Goal: Check status: Check status

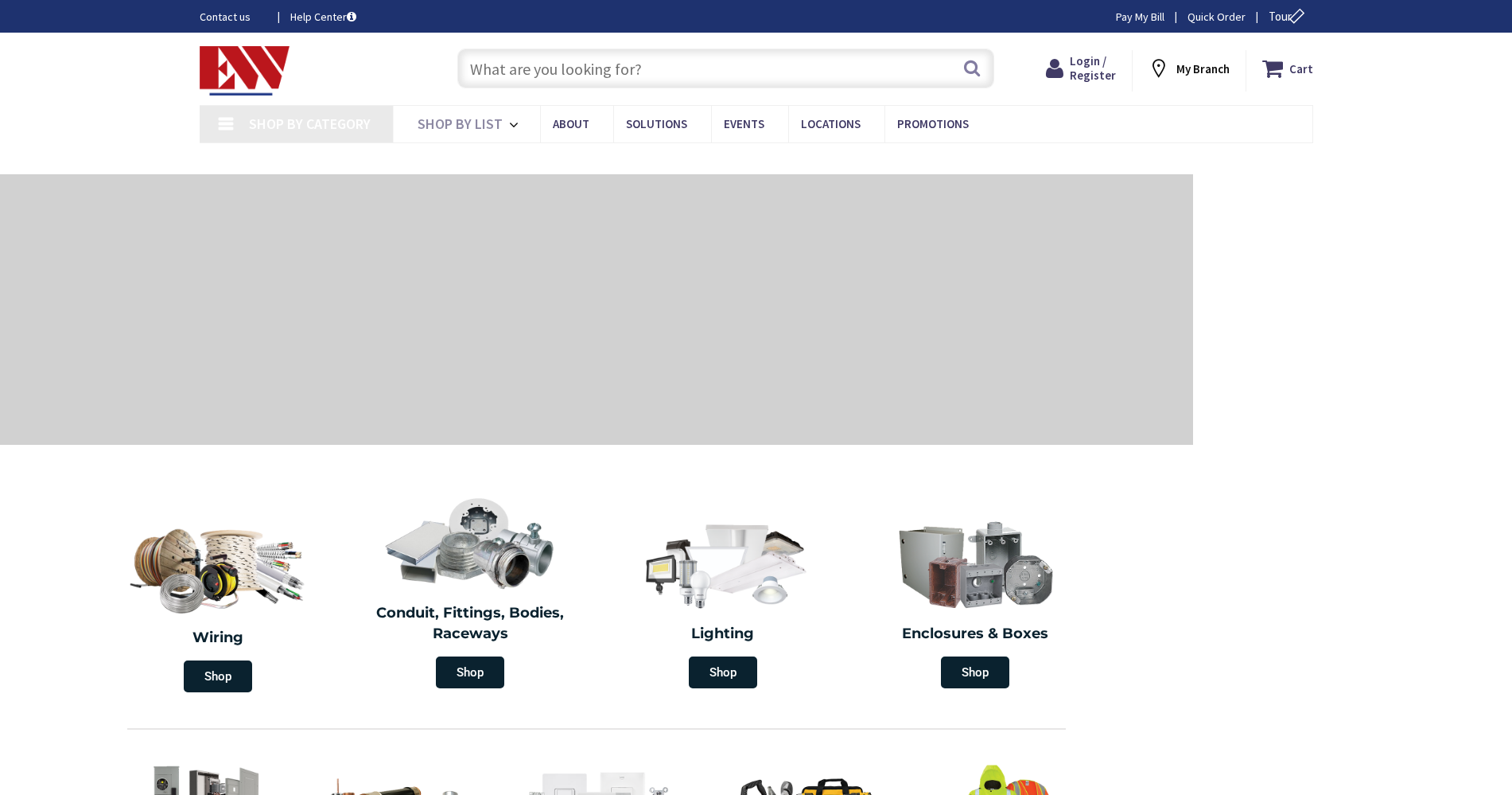
type input "[GEOGRAPHIC_DATA]"
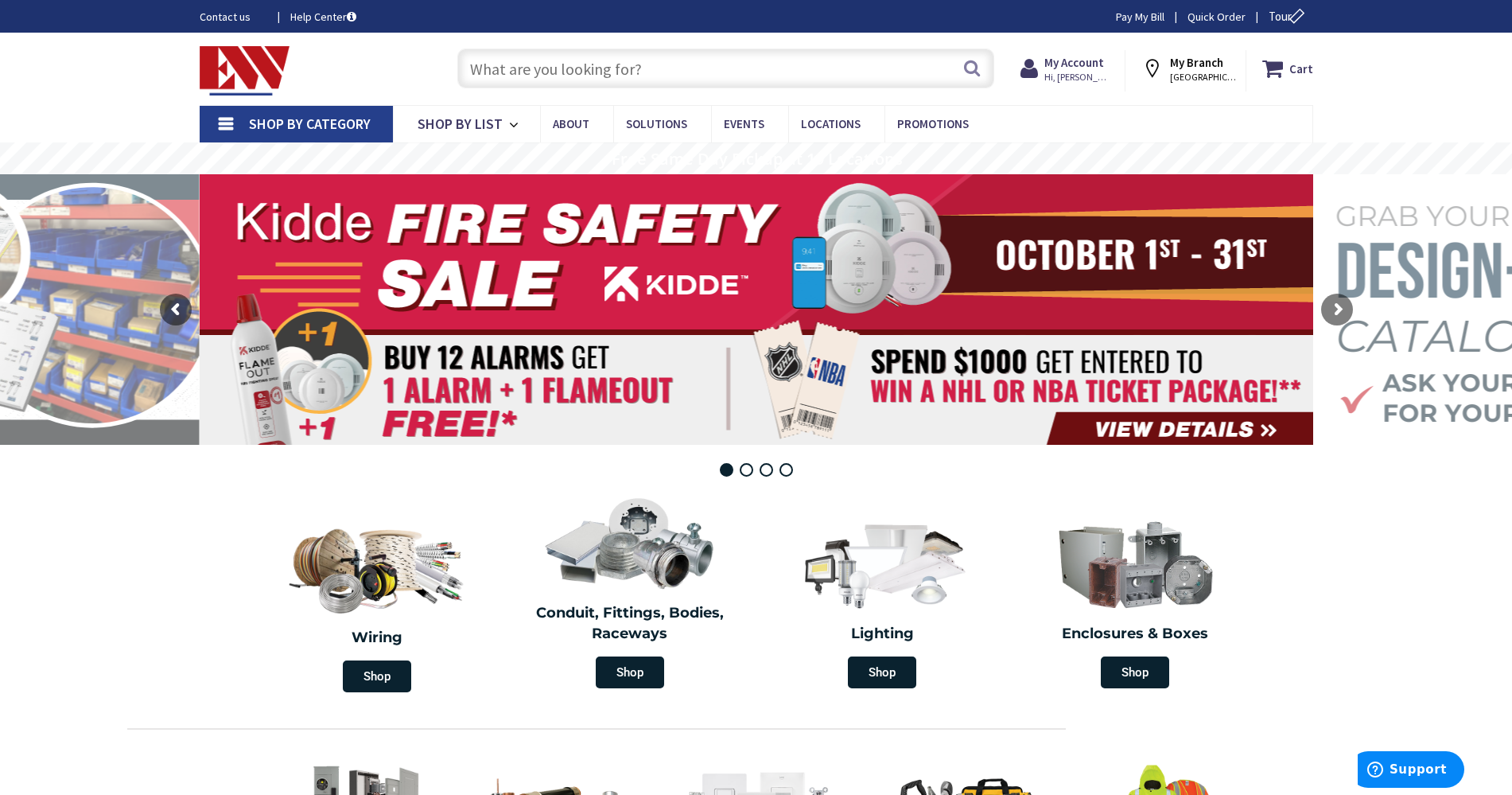
click at [1085, 48] on div "Cart My Cart Close You have no items in your shopping cart. My Branch NEW LONDO…" at bounding box center [1183, 66] width 285 height 50
click at [1084, 73] on span "Hi, [PERSON_NAME]" at bounding box center [1078, 78] width 67 height 13
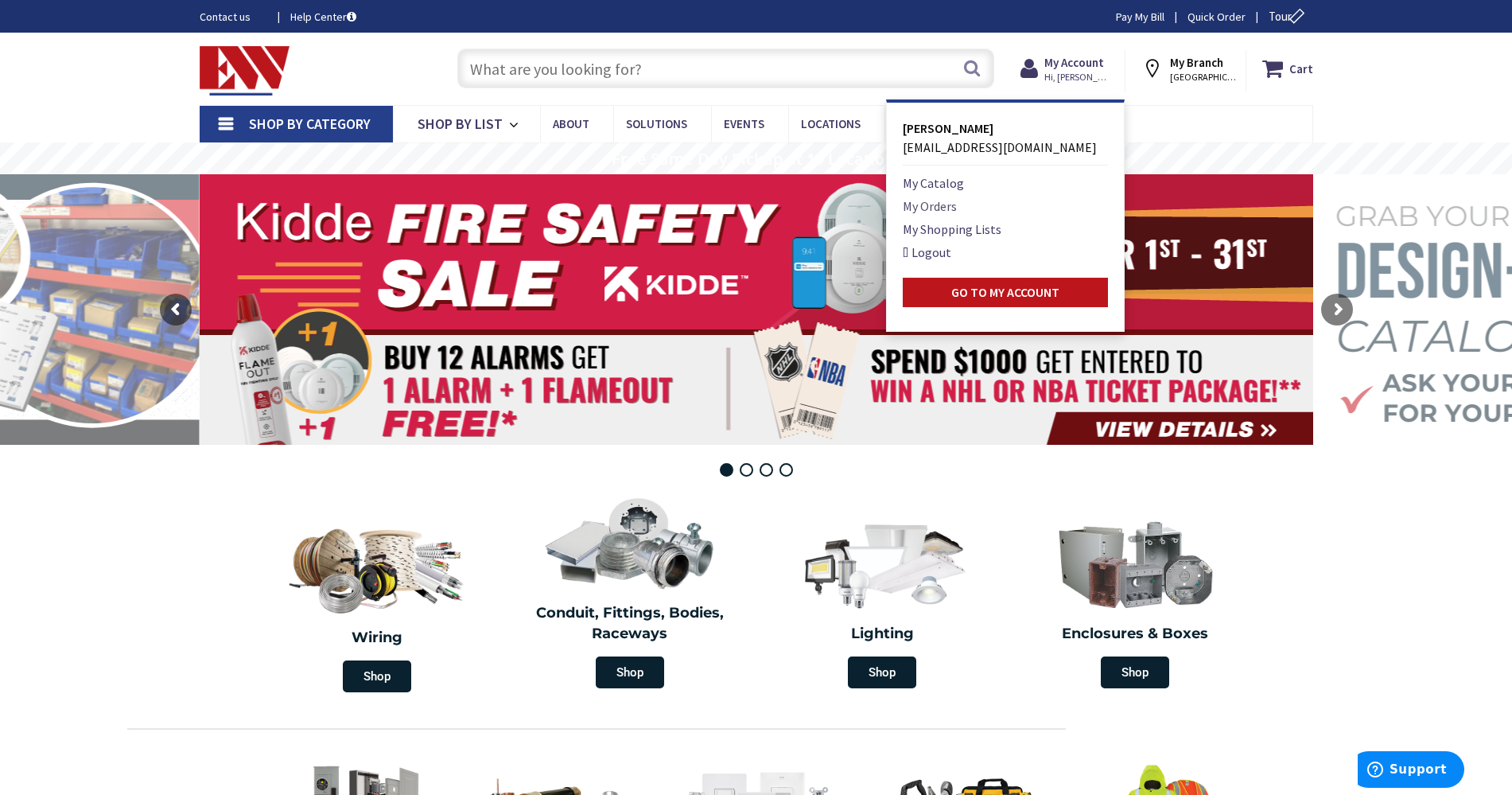
click at [934, 209] on link "My Orders" at bounding box center [930, 206] width 54 height 19
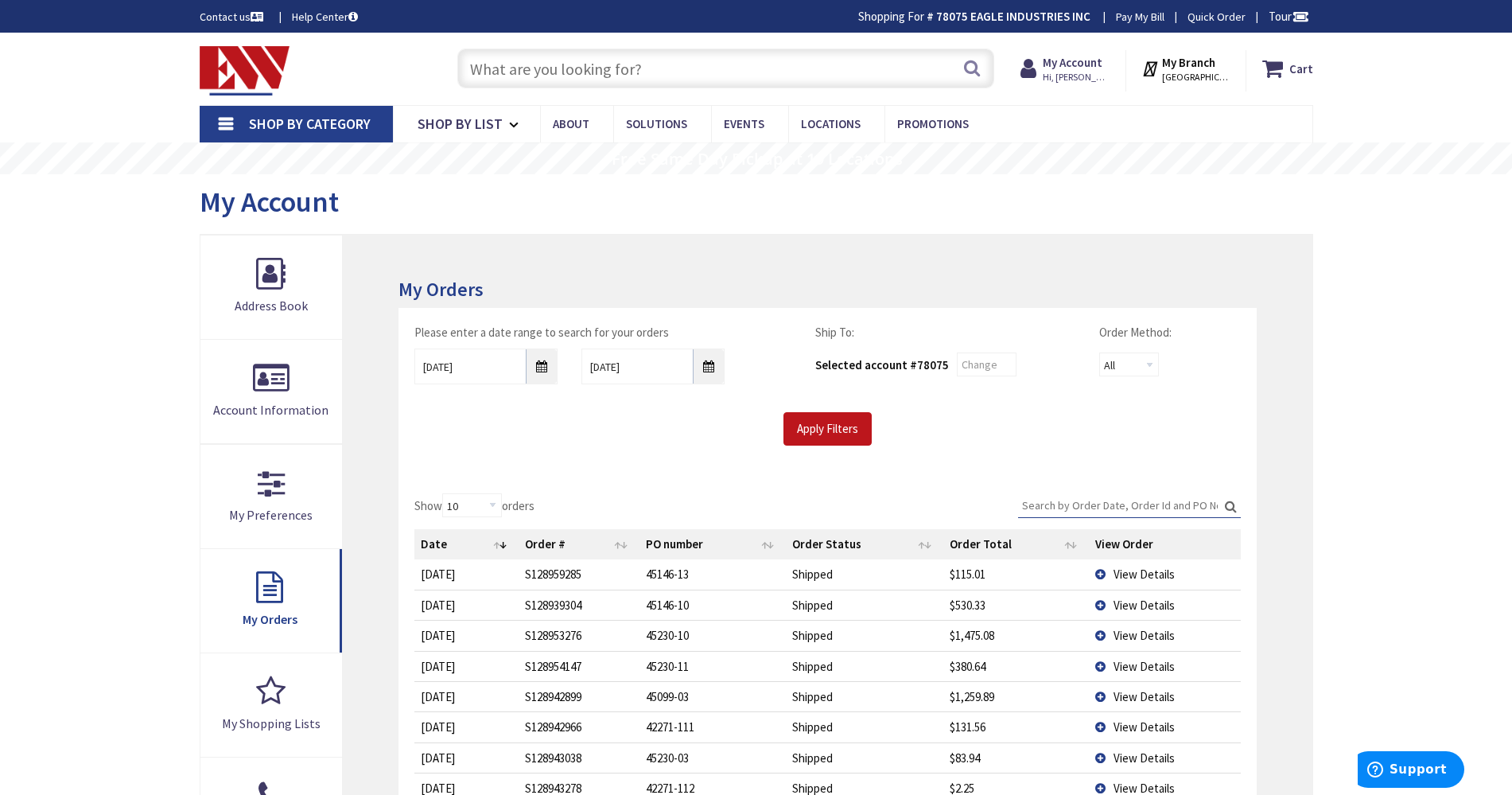
click at [1139, 574] on span "View Details" at bounding box center [1145, 574] width 62 height 15
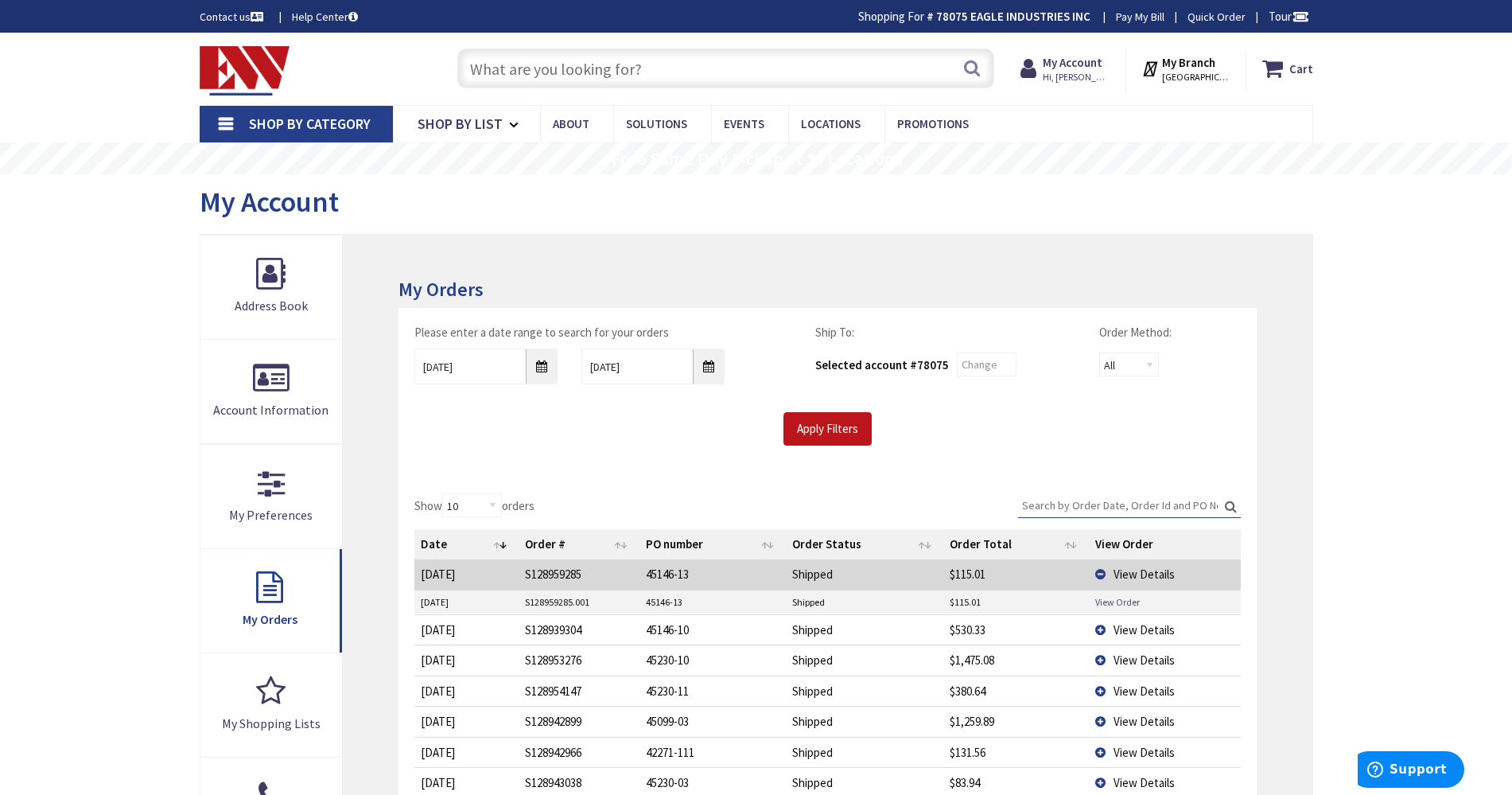
click at [1127, 602] on link "View Order" at bounding box center [1118, 601] width 45 height 13
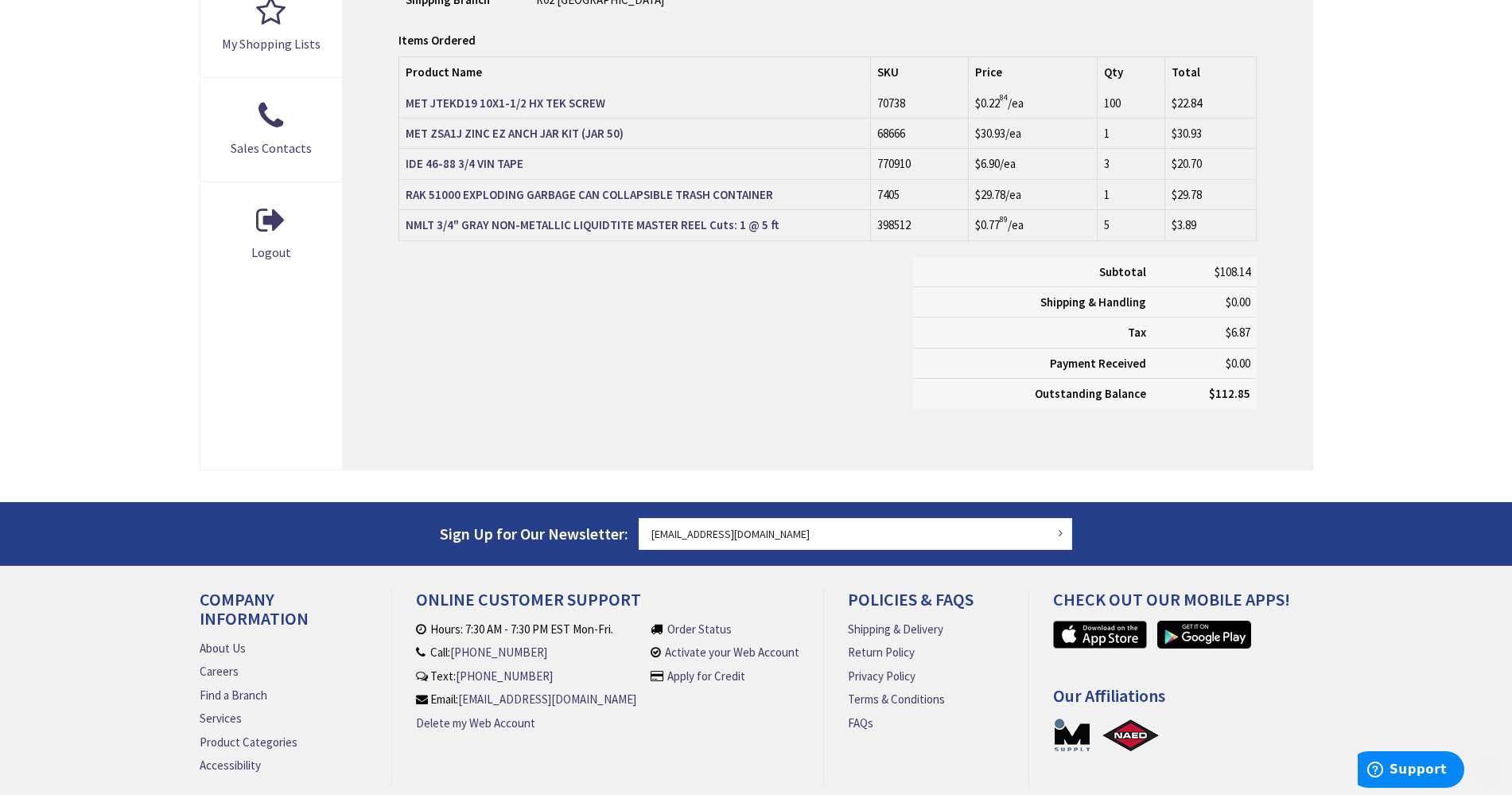
scroll to position [697, 0]
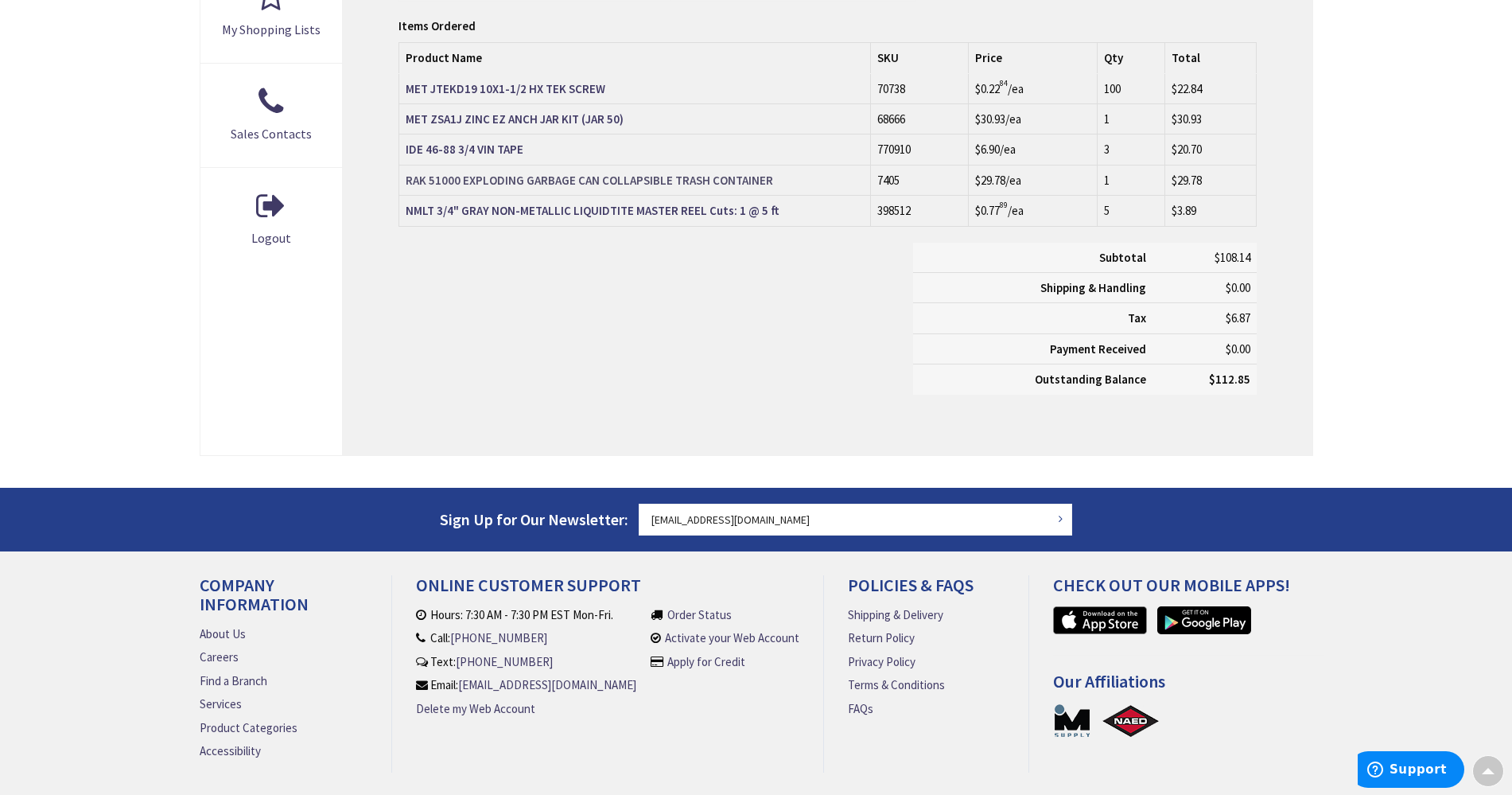
click at [508, 181] on strong "RAK 51000 EXPLODING GARBAGE CAN COLLAPSIBLE TRASH CONTAINER" at bounding box center [589, 181] width 367 height 15
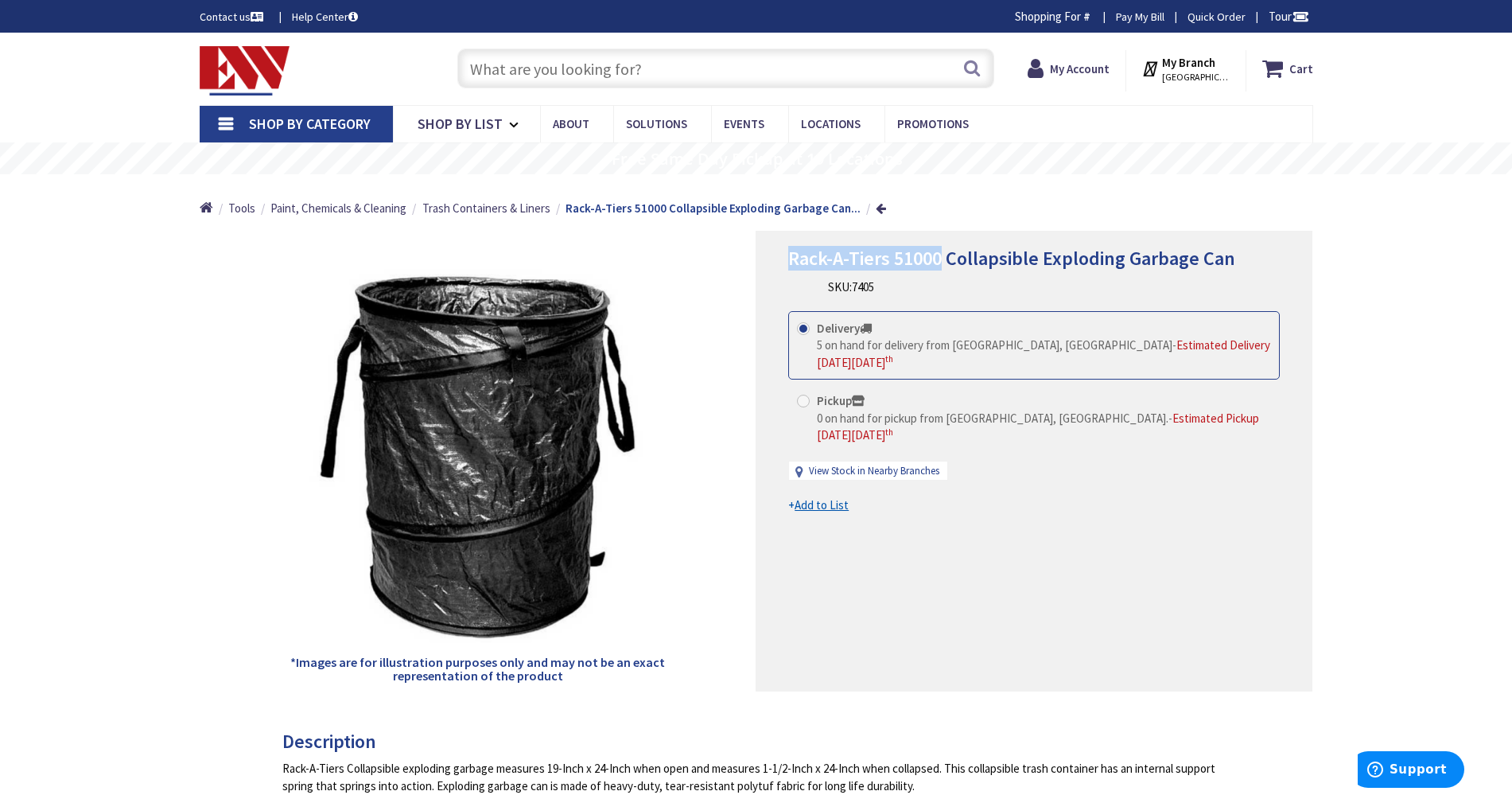
drag, startPoint x: 942, startPoint y: 255, endPoint x: 765, endPoint y: 256, distance: 177.0
click at [765, 256] on div "Rack-A-Tiers 51000 Collapsible Exploding Garbage Can SKU: 7405 This product is …" at bounding box center [1034, 461] width 557 height 461
copy span "Rack-A-Tiers 51000"
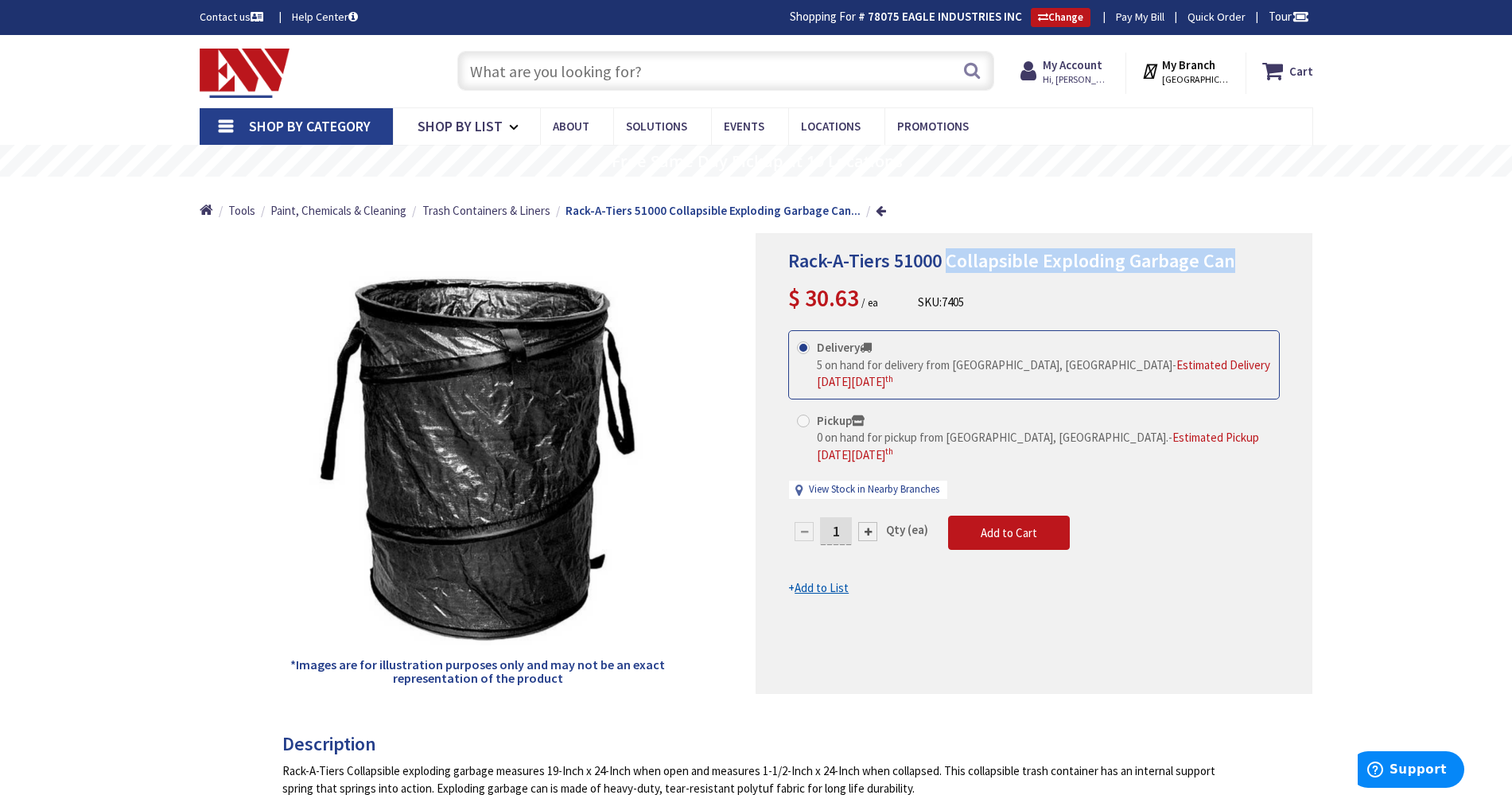
drag, startPoint x: 1225, startPoint y: 267, endPoint x: 947, endPoint y: 267, distance: 278.0
click at [947, 267] on span "Rack-A-Tiers 51000 Collapsible Exploding Garbage Can" at bounding box center [1012, 260] width 447 height 24
copy span "Collapsible Exploding Garbage Can"
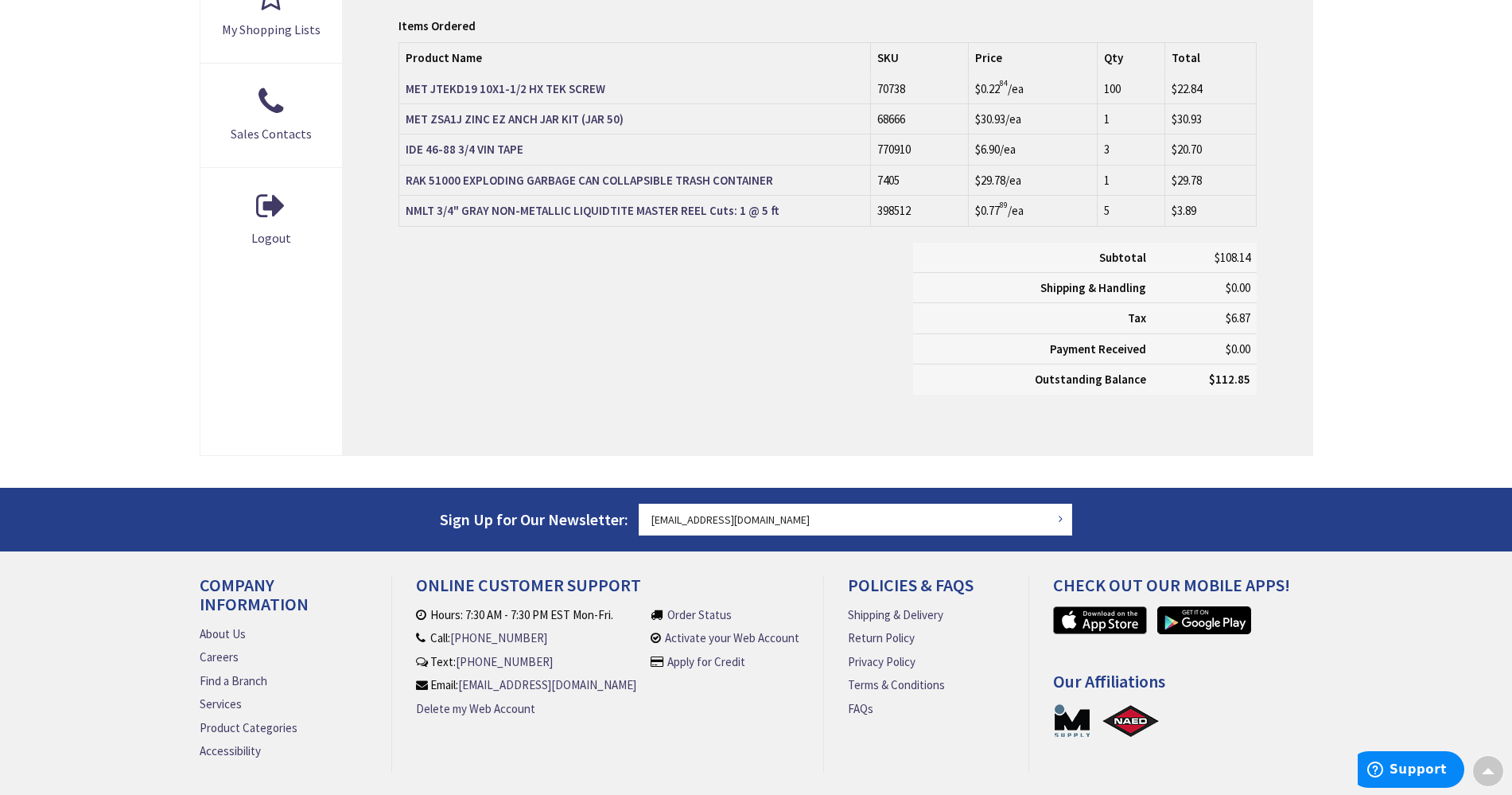
scroll to position [697, 0]
